Goal: Manage account settings

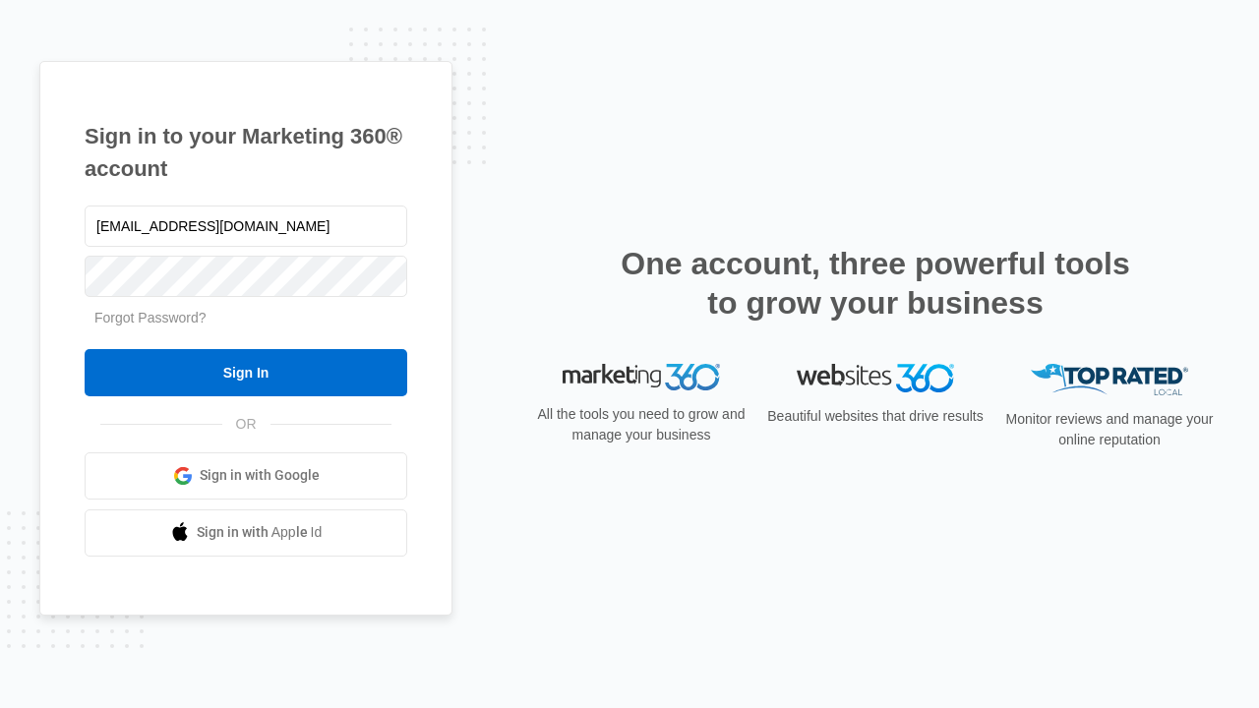
type input "[EMAIL_ADDRESS][DOMAIN_NAME]"
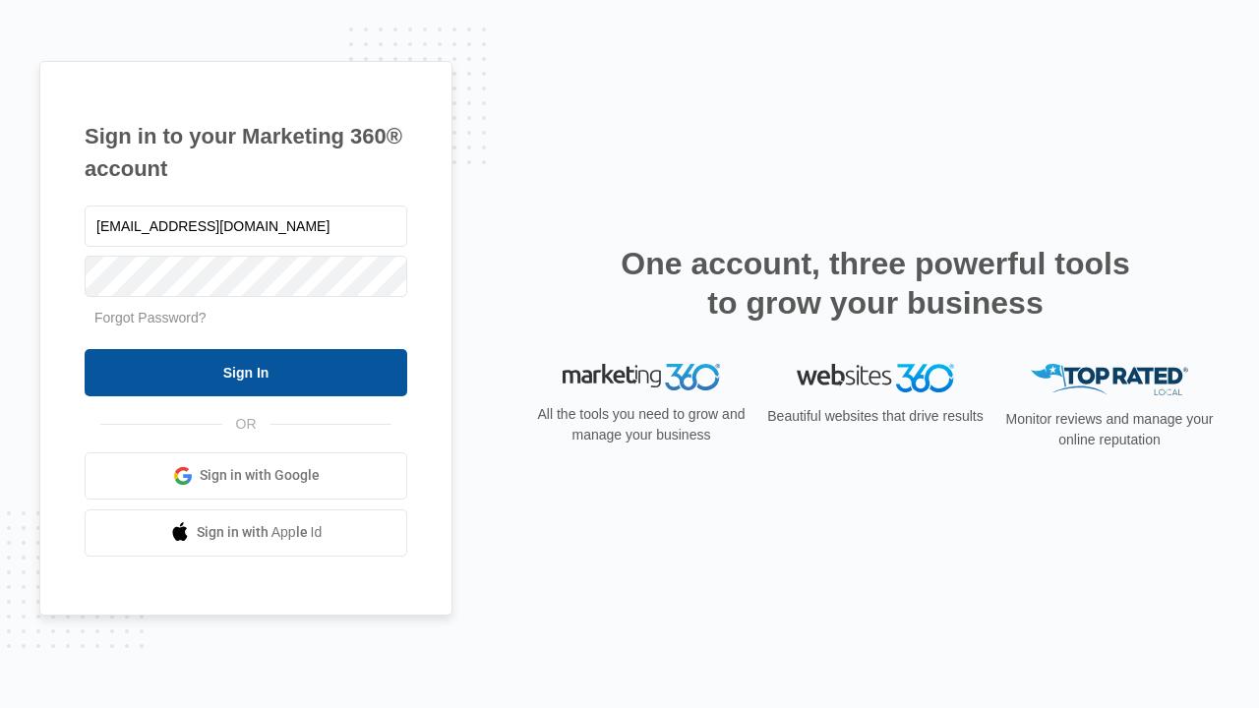
click at [246, 372] on input "Sign In" at bounding box center [246, 372] width 323 height 47
